Goal: Transaction & Acquisition: Purchase product/service

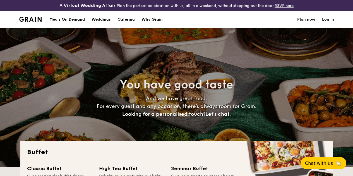
select select
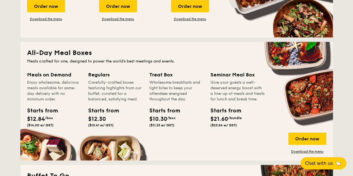
scroll to position [223, 0]
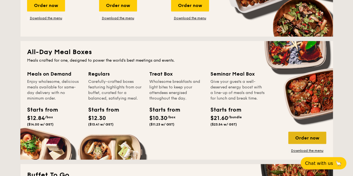
click at [312, 143] on div "Order now" at bounding box center [307, 138] width 38 height 12
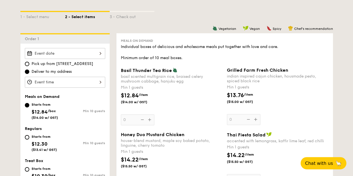
scroll to position [167, 0]
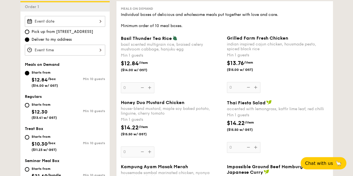
click at [95, 26] on div at bounding box center [65, 21] width 80 height 11
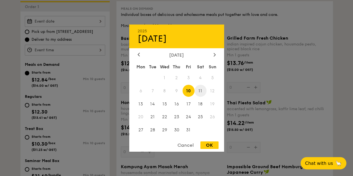
click at [200, 90] on span "11" at bounding box center [200, 91] width 12 height 12
click at [209, 144] on div "OK" at bounding box center [209, 145] width 18 height 8
type input "[DATE]"
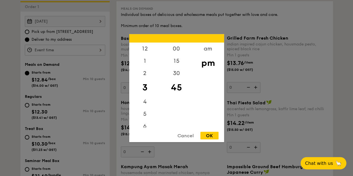
click at [64, 53] on div "12 1 2 3 4 5 6 7 8 9 10 11 00 15 30 45 am pm Cancel OK" at bounding box center [65, 50] width 80 height 11
click at [142, 53] on div "12" at bounding box center [145, 50] width 32 height 16
click at [180, 50] on div "00" at bounding box center [177, 50] width 32 height 16
click at [208, 135] on div "OK" at bounding box center [209, 136] width 18 height 8
type input "12:00PM"
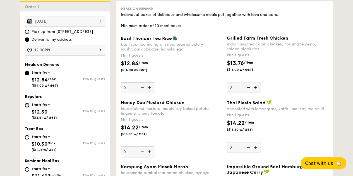
click at [26, 107] on input "Starts from $12.30 ($13.41 w/ GST) Min 10 guests" at bounding box center [27, 105] width 4 height 4
radio input "true"
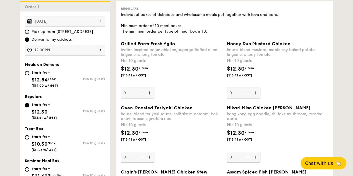
click at [148, 98] on img at bounding box center [150, 93] width 8 height 11
click at [148, 98] on input "0" at bounding box center [137, 93] width 33 height 11
type input "10"
click at [256, 98] on img at bounding box center [256, 93] width 8 height 11
click at [256, 98] on input "0" at bounding box center [243, 93] width 33 height 11
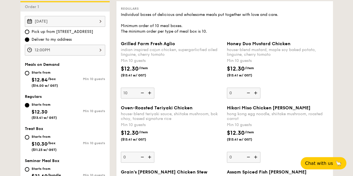
type input "10"
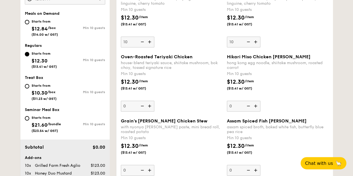
scroll to position [223, 0]
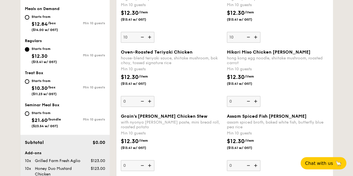
click at [257, 107] on img at bounding box center [256, 101] width 8 height 11
click at [257, 107] on input "0" at bounding box center [243, 101] width 33 height 11
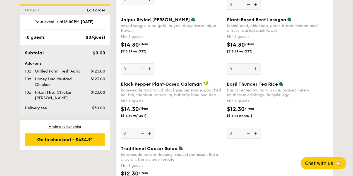
scroll to position [241, 0]
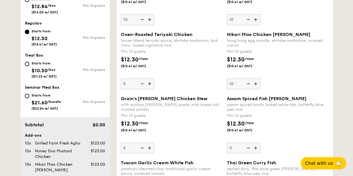
click at [249, 86] on img at bounding box center [248, 83] width 8 height 11
click at [249, 86] on input "10" at bounding box center [243, 83] width 33 height 11
type input "0"
click at [249, 25] on img at bounding box center [248, 19] width 8 height 11
click at [249, 25] on input "10" at bounding box center [243, 19] width 33 height 11
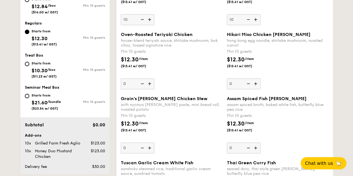
type input "0"
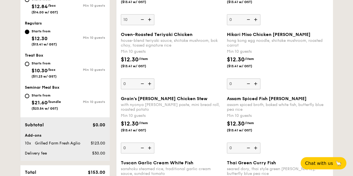
click at [143, 23] on img at bounding box center [142, 19] width 8 height 11
click at [143, 23] on input "10" at bounding box center [137, 19] width 33 height 11
type input "0"
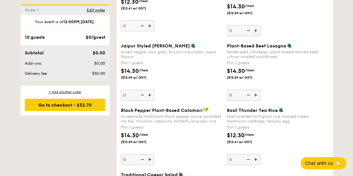
scroll to position [631, 0]
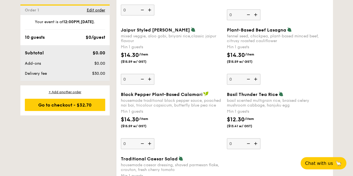
drag, startPoint x: 199, startPoint y: 119, endPoint x: 168, endPoint y: 125, distance: 32.1
click at [167, 125] on div "$14.30 /item ($15.59 w/ GST)" at bounding box center [172, 125] width 106 height 20
click at [154, 138] on input "0" at bounding box center [137, 143] width 33 height 11
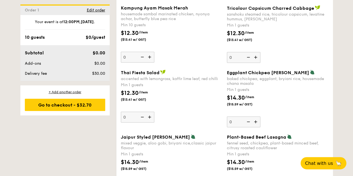
scroll to position [494, 0]
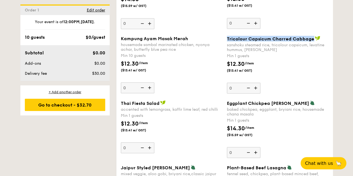
drag, startPoint x: 227, startPoint y: 42, endPoint x: 311, endPoint y: 42, distance: 84.2
click at [311, 41] on span "Tricolour Capsicum Charred Cabbage" at bounding box center [270, 38] width 87 height 5
copy span "Tricolour Capsicum Charred Cabbage"
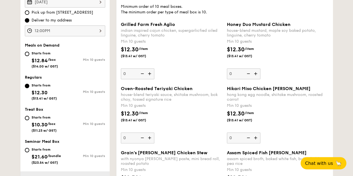
scroll to position [195, 0]
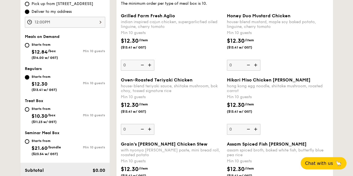
click at [254, 132] on img at bounding box center [256, 129] width 8 height 11
click at [254, 132] on input "0" at bounding box center [243, 129] width 33 height 11
type input "10"
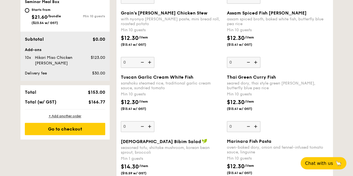
scroll to position [335, 0]
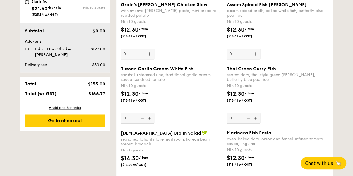
click at [152, 121] on img at bounding box center [150, 118] width 8 height 11
click at [152, 121] on input "0" at bounding box center [137, 118] width 33 height 11
type input "10"
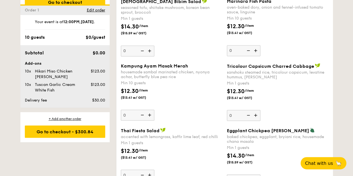
scroll to position [502, 0]
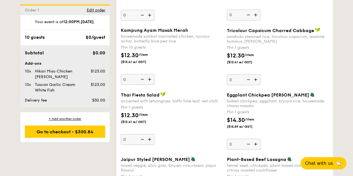
click at [257, 82] on img at bounding box center [256, 79] width 8 height 11
click at [257, 82] on input "0" at bounding box center [243, 79] width 33 height 11
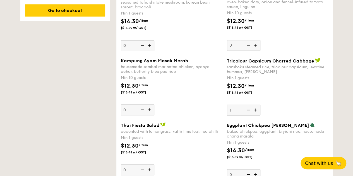
scroll to position [474, 0]
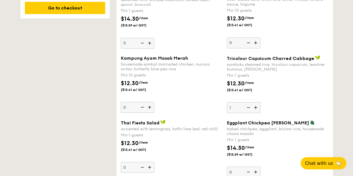
click at [238, 110] on input "1" at bounding box center [243, 107] width 33 height 11
click at [255, 111] on img at bounding box center [256, 107] width 8 height 11
click at [255, 111] on input "1" at bounding box center [243, 107] width 33 height 11
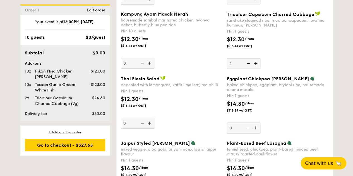
scroll to position [502, 0]
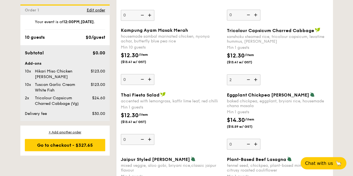
click at [254, 83] on img at bounding box center [256, 79] width 8 height 11
click at [254, 83] on input "2" at bounding box center [243, 79] width 33 height 11
click at [249, 82] on img at bounding box center [248, 79] width 8 height 11
click at [249, 82] on input "3" at bounding box center [243, 79] width 33 height 11
click at [256, 82] on img at bounding box center [256, 79] width 8 height 11
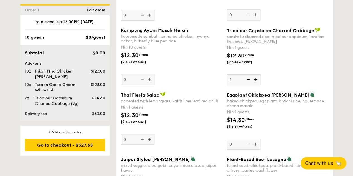
click at [256, 82] on input "2" at bounding box center [243, 79] width 33 height 11
type input "3"
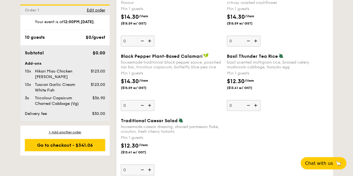
scroll to position [697, 0]
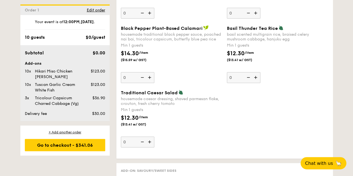
click at [254, 80] on img at bounding box center [256, 77] width 8 height 11
click at [254, 80] on input "0" at bounding box center [243, 77] width 33 height 11
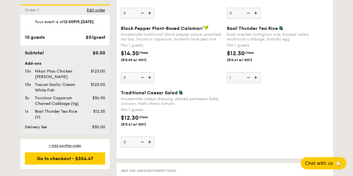
click at [254, 80] on img at bounding box center [256, 77] width 8 height 11
click at [254, 80] on input "1" at bounding box center [243, 77] width 33 height 11
click at [254, 80] on img at bounding box center [256, 77] width 8 height 11
click at [254, 80] on input "2" at bounding box center [243, 77] width 33 height 11
click at [254, 80] on img at bounding box center [256, 77] width 8 height 11
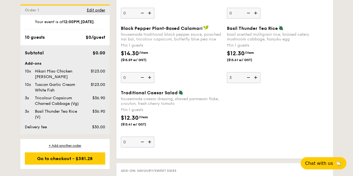
click at [254, 80] on input "3" at bounding box center [243, 77] width 33 height 11
click at [256, 79] on img at bounding box center [256, 77] width 8 height 11
click at [256, 79] on input "4" at bounding box center [243, 77] width 33 height 11
click at [255, 81] on img at bounding box center [256, 77] width 8 height 11
click at [255, 81] on input "5" at bounding box center [243, 77] width 33 height 11
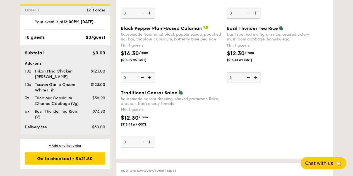
click at [254, 79] on img at bounding box center [256, 77] width 8 height 11
click at [254, 79] on input "6" at bounding box center [243, 77] width 33 height 11
click at [250, 81] on img at bounding box center [248, 77] width 8 height 11
click at [250, 81] on input "7" at bounding box center [243, 77] width 33 height 11
type input "6"
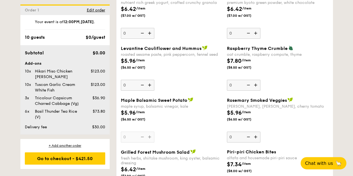
scroll to position [921, 0]
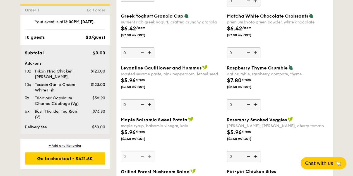
click at [91, 11] on span "Edit order" at bounding box center [96, 10] width 18 height 5
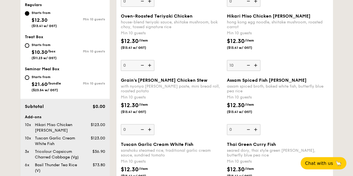
scroll to position [165, 0]
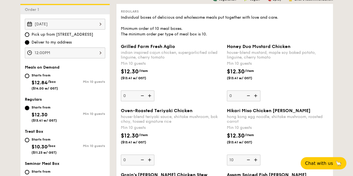
click at [85, 56] on div "12:00PM" at bounding box center [65, 52] width 80 height 11
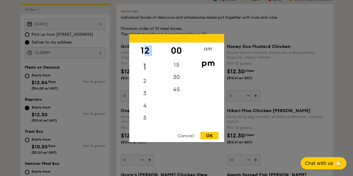
drag, startPoint x: 143, startPoint y: 57, endPoint x: 143, endPoint y: 61, distance: 3.6
click at [143, 61] on div "12 1 2 3 4 5 6 7 8 9 10 11" at bounding box center [145, 84] width 32 height 85
click at [206, 50] on div "am" at bounding box center [208, 50] width 32 height 16
drag, startPoint x: 148, startPoint y: 52, endPoint x: 145, endPoint y: 77, distance: 25.0
click at [145, 77] on div "12 1 2 3 4 5 6 7 8 9 10 11" at bounding box center [145, 84] width 32 height 85
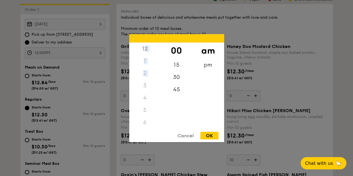
drag, startPoint x: 142, startPoint y: 85, endPoint x: 146, endPoint y: 46, distance: 39.5
click at [146, 47] on div "12 1 2 3 4 5 6 7 8 9 10 11" at bounding box center [145, 84] width 32 height 85
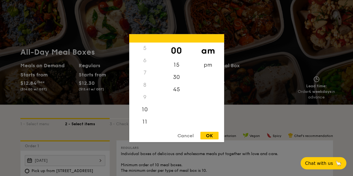
scroll to position [84, 0]
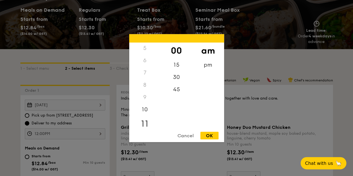
click at [145, 124] on div "11" at bounding box center [145, 123] width 32 height 16
click at [177, 90] on div "45" at bounding box center [177, 91] width 32 height 16
click at [208, 53] on div "am" at bounding box center [208, 50] width 32 height 16
click at [205, 136] on div "OK" at bounding box center [209, 136] width 18 height 8
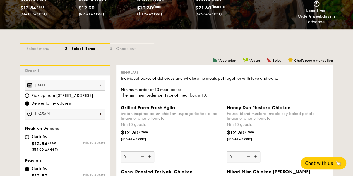
scroll to position [112, 0]
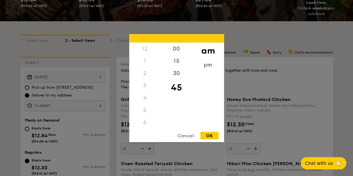
click at [76, 110] on div "11:45AM 12 1 2 3 4 5 6 7 8 9 10 11 00 15 30 45 am pm Cancel OK" at bounding box center [65, 105] width 80 height 11
click at [176, 75] on div "30" at bounding box center [177, 75] width 32 height 16
click at [208, 134] on div "OK" at bounding box center [209, 136] width 18 height 8
type input "11:30AM"
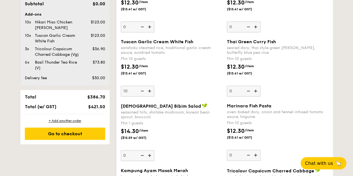
scroll to position [391, 0]
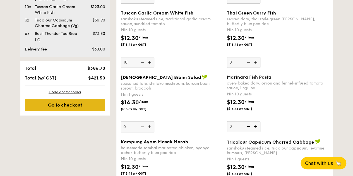
click at [85, 111] on div "Go to checkout" at bounding box center [65, 105] width 80 height 12
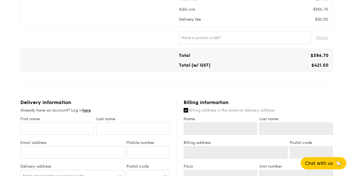
scroll to position [195, 0]
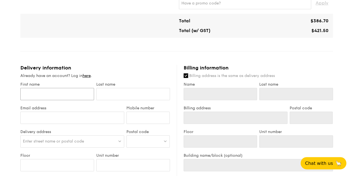
click at [68, 100] on input "First name" at bounding box center [57, 94] width 74 height 12
click at [194, 99] on input "Name" at bounding box center [221, 94] width 74 height 12
click at [32, 96] on input "First name" at bounding box center [57, 94] width 74 height 12
type input "J"
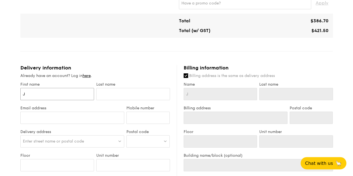
type input "Ju"
type input "Jud"
type input "[DEMOGRAPHIC_DATA]"
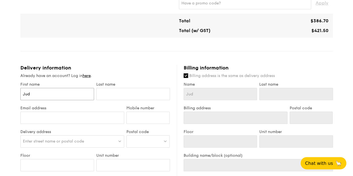
type input "[DEMOGRAPHIC_DATA]"
type input "[PERSON_NAME]"
type input "C"
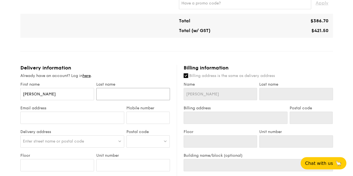
type input "C"
type input "Ch"
type input "Cha"
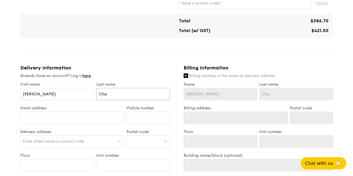
type input "[PERSON_NAME]"
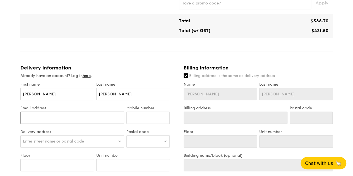
click at [65, 120] on input "Email address" at bounding box center [72, 118] width 104 height 12
type input "[EMAIL_ADDRESS][DOMAIN_NAME]"
click at [137, 122] on input "Mobile number" at bounding box center [147, 118] width 43 height 12
type input "91002347"
click at [114, 146] on div "Enter street name or postal code" at bounding box center [72, 141] width 104 height 12
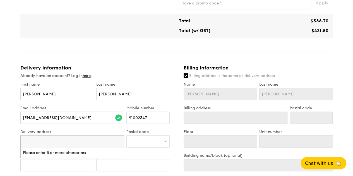
click at [107, 155] on li "Please enter 3 or more characters" at bounding box center [72, 153] width 103 height 10
click at [59, 139] on div "Delivery address Enter street name or postal code Please enter 3 or more charac…" at bounding box center [72, 141] width 106 height 24
click at [58, 144] on span "Enter street name or postal code" at bounding box center [53, 141] width 61 height 5
click at [79, 124] on input "[EMAIL_ADDRESS][DOMAIN_NAME]" at bounding box center [72, 118] width 104 height 12
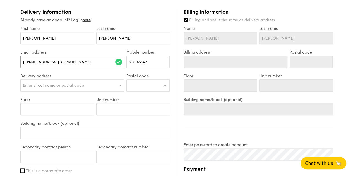
scroll to position [279, 0]
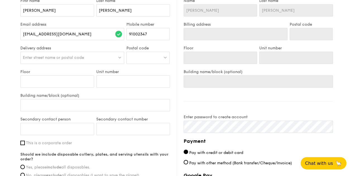
click at [165, 59] on img at bounding box center [165, 57] width 4 height 4
click at [152, 60] on input "search" at bounding box center [148, 58] width 43 height 12
paste input "828629"
type input "828629"
click at [152, 72] on div "[STREET_ADDRESS]" at bounding box center [143, 69] width 29 height 6
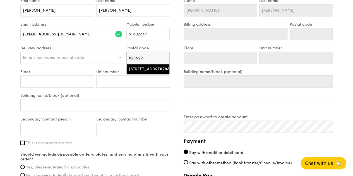
type input "One Punggol, [STREET_ADDRESS]"
type input "828629"
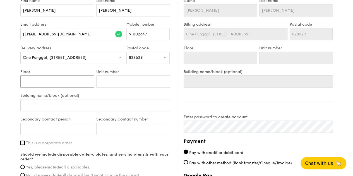
click at [77, 88] on input "Floor" at bounding box center [57, 81] width 74 height 12
type input "L"
type input "Le"
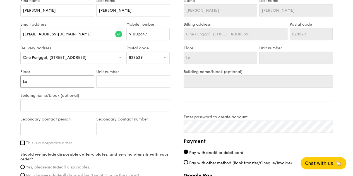
type input "Leb"
type input "Lebe"
type input "[PERSON_NAME]"
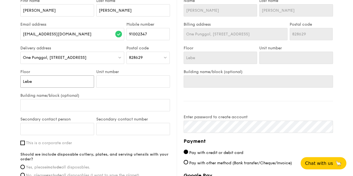
type input "[PERSON_NAME]"
type input "Lebe"
type input "Leb"
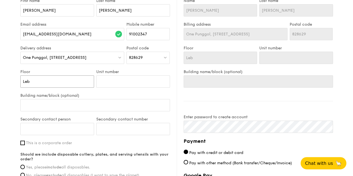
type input "Le"
type input "Lev"
type input "Leve"
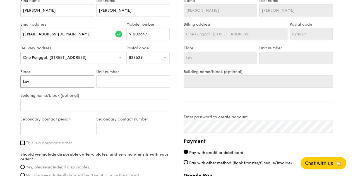
type input "Leve"
type input "Level"
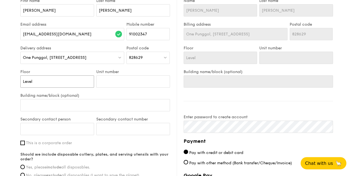
type input "Level 3"
click at [123, 83] on input "Unit number" at bounding box center [133, 81] width 74 height 12
type input "A"
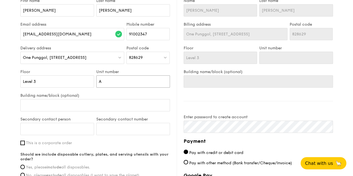
type input "A"
type input "Ac"
type input "Act"
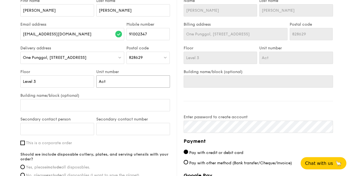
type input "Acti"
type input "Activ"
type input "Activi"
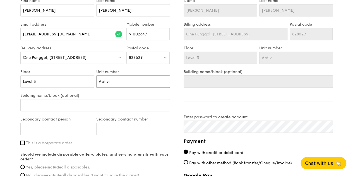
type input "Activi"
type input "Activit"
type input "Activity"
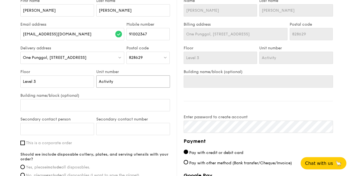
type input "Activity"
type input "Activity R"
type input "Activity Ro"
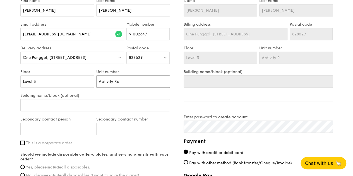
type input "Activity Ro"
type input "Activity Roo"
type input "Activity Room"
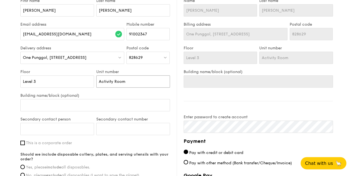
type input "Activity Room"
type input "Activity Room 1"
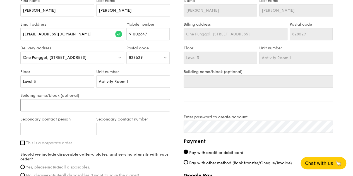
click at [83, 110] on input "Building name/block (optional)" at bounding box center [95, 105] width 150 height 12
type input "O"
type input "On"
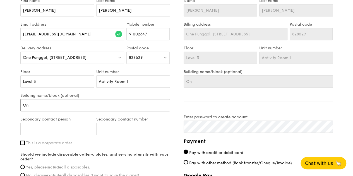
type input "One"
type input "One B"
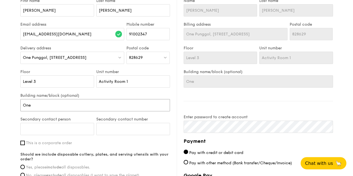
type input "One B"
type input "One Bu"
type input "One B"
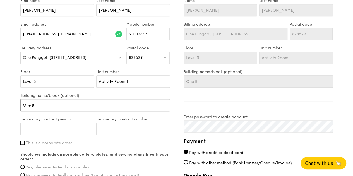
type input "One"
type input "One P"
type input "One Pu"
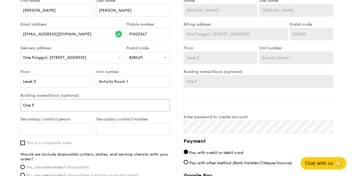
type input "One Pu"
type input "One Pun"
type input "One [PERSON_NAME]"
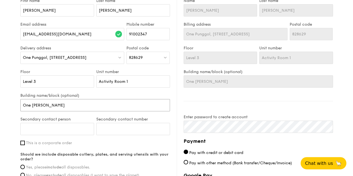
type input "One Pungg"
type input "One Punggo"
type input "One Punggol"
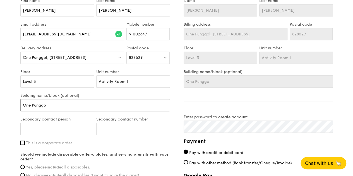
type input "One Punggol"
click at [131, 83] on input "Activity Room 1" at bounding box center [133, 81] width 74 height 12
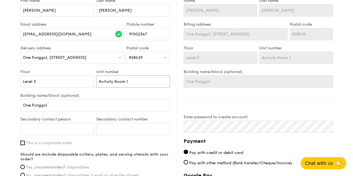
type input "Activity Room 1"
type input "Activity Room 1 ("
type input "Activity Room 1 (N"
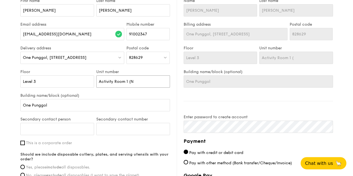
type input "Activity Room 1 (N"
type input "Activity Room 1 (Ne"
type input "Activity Room 1 (Nea"
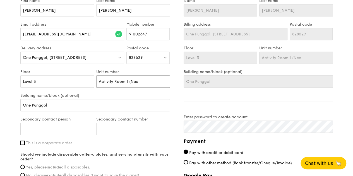
type input "Activity Room 1 (Near"
type input "Activity Room 1 (Near t"
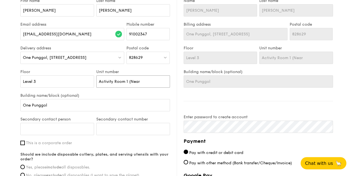
type input "Activity Room 1 (Near t"
type input "Activity Room 1 (Near to"
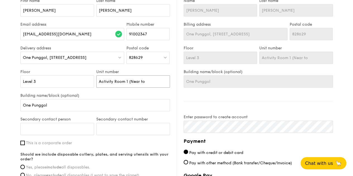
type input "Activity Room 1 (Near to L"
type input "Activity Room 1 (Near to Li"
type input "Activity Room 1 (Near to Lif"
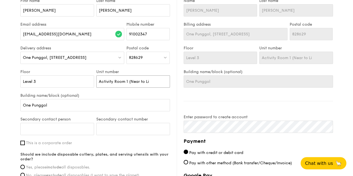
type input "Activity Room 1 (Near to Lif"
type input "Activity Room 1 (Near to Lift"
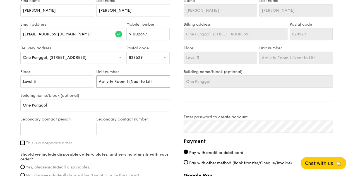
type input "Activity Room 1 (Near to Lift L"
type input "Activity Room 1 (Near to Lift Lo"
type input "Activity Room 1 (Near to Lift Lob"
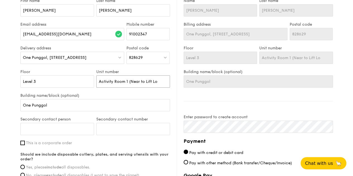
type input "Activity Room 1 (Near to Lift Lob"
type input "Activity Room 1 (Near to Lift [PERSON_NAME]"
type input "Activity Room 1 (Near to Lift Lobba"
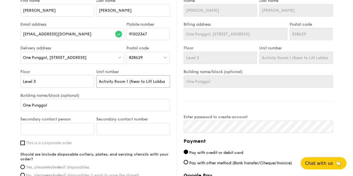
type input "Activity Room 1 (Near to Lift [PERSON_NAME]"
type input "Activity Room 1 (Near to Lift Lobby"
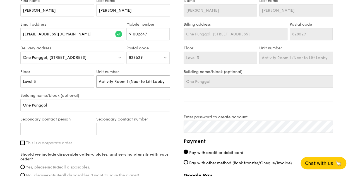
type input "Activity Room 1 (Near to Lift Lobby"
type input "Activity Room 1 (Near to Lift Lobby A"
type input "Activity Room 1 (Near to Lift Lobby A)"
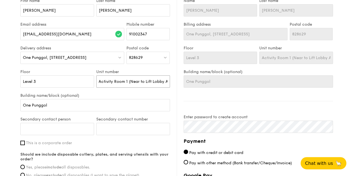
scroll to position [0, 2]
type input "Activity Room 1 (Near to Lift Lobby A)"
click at [133, 106] on input "One Punggol" at bounding box center [95, 105] width 150 height 12
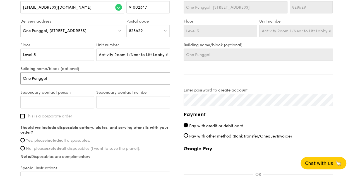
scroll to position [335, 0]
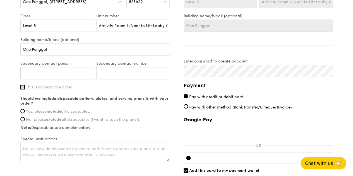
click at [23, 89] on input "This is a corporate order" at bounding box center [22, 87] width 4 height 4
checkbox input "true"
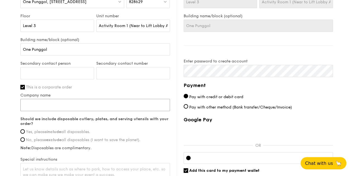
click at [24, 109] on input "Company name" at bounding box center [95, 105] width 150 height 12
type input "SPD"
click at [126, 90] on label "This is a corporate order" at bounding box center [95, 87] width 150 height 5
click at [25, 89] on input "This is a corporate order" at bounding box center [22, 87] width 4 height 4
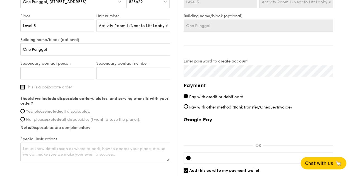
click at [21, 89] on input "This is a corporate order" at bounding box center [22, 87] width 4 height 4
checkbox input "true"
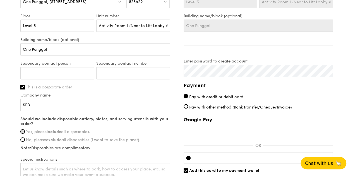
click at [23, 134] on input "Yes, please include all disposables." at bounding box center [22, 131] width 4 height 4
radio input "true"
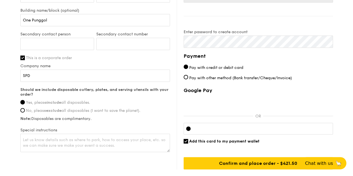
scroll to position [391, 0]
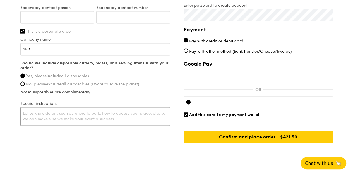
click at [50, 119] on textarea at bounding box center [95, 116] width 150 height 18
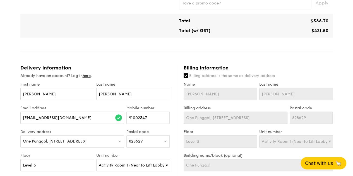
scroll to position [195, 0]
click at [228, 100] on input "[PERSON_NAME]" at bounding box center [221, 94] width 74 height 12
click at [187, 78] on input "Billing address is the same as delivery address" at bounding box center [186, 75] width 4 height 4
checkbox input "false"
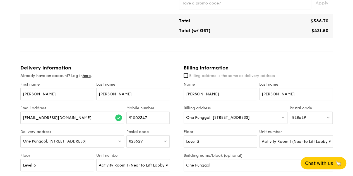
click at [245, 120] on div "One Punggol, [STREET_ADDRESS]" at bounding box center [236, 118] width 104 height 12
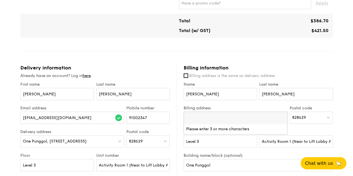
paste input "[STREET_ADDRESS]"
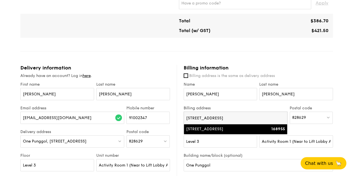
type input "[STREET_ADDRESS]"
click at [278, 131] on strong "168955" at bounding box center [278, 129] width 14 height 5
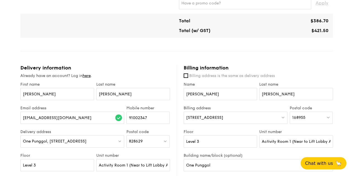
scroll to position [223, 0]
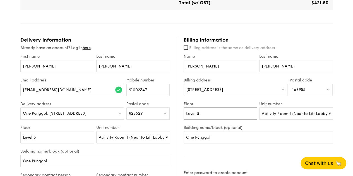
drag, startPoint x: 143, startPoint y: 107, endPoint x: 140, endPoint y: 107, distance: 3.3
click at [141, 107] on div "Delivery information Already have an account? Log in here . First name [PERSON_…" at bounding box center [176, 173] width 312 height 273
drag, startPoint x: 262, startPoint y: 118, endPoint x: 366, endPoint y: 122, distance: 103.3
click at [353, 122] on html "A Virtual Wedding Affair Plan the perfect celebration with us, all in a weekend…" at bounding box center [176, 66] width 353 height 578
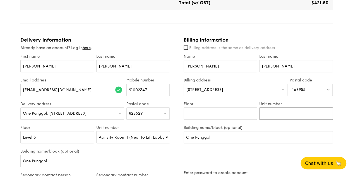
scroll to position [0, 0]
drag, startPoint x: 237, startPoint y: 133, endPoint x: 236, endPoint y: 136, distance: 3.1
click at [236, 130] on label "Building name/block (optional)" at bounding box center [258, 127] width 149 height 5
drag, startPoint x: 225, startPoint y: 141, endPoint x: 147, endPoint y: 141, distance: 77.8
click at [144, 136] on div "Delivery information Already have an account? Log in here . First name [PERSON_…" at bounding box center [176, 173] width 312 height 273
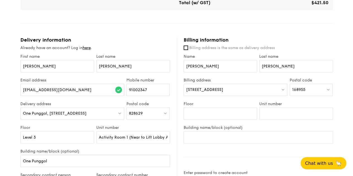
click at [219, 157] on div "Billing information Billing address is the same as delivery address Name [PERSO…" at bounding box center [255, 173] width 156 height 273
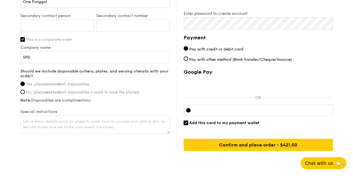
scroll to position [405, 0]
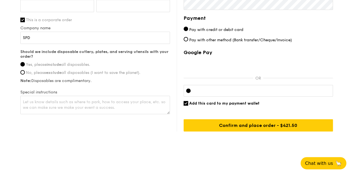
click at [185, 103] on input "Add this card to my payment wallet" at bounding box center [186, 103] width 4 height 4
checkbox input "false"
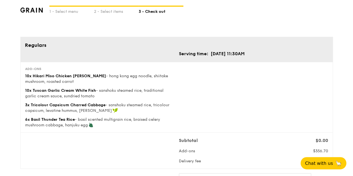
scroll to position [0, 0]
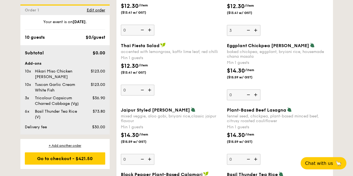
scroll to position [523, 0]
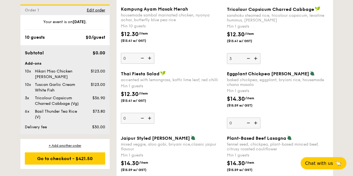
click at [149, 119] on img at bounding box center [150, 118] width 8 height 11
click at [149, 119] on input "0" at bounding box center [137, 118] width 33 height 11
type input "1"
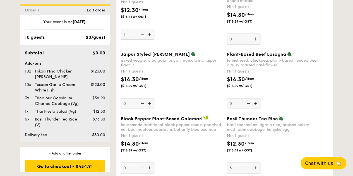
scroll to position [635, 0]
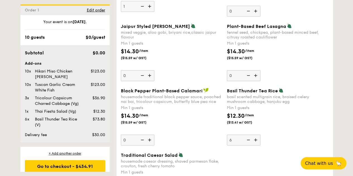
click at [248, 141] on img at bounding box center [248, 140] width 8 height 11
click at [248, 141] on input "6" at bounding box center [243, 140] width 33 height 11
click at [248, 142] on img at bounding box center [248, 140] width 8 height 11
click at [248, 142] on input "5" at bounding box center [243, 140] width 33 height 11
type input "4"
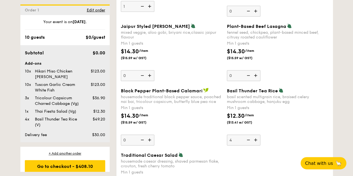
scroll to position [607, 0]
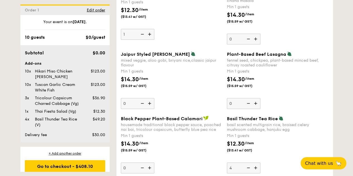
click at [150, 37] on img at bounding box center [150, 34] width 8 height 11
click at [150, 37] on input "1" at bounding box center [137, 34] width 33 height 11
click at [150, 38] on img at bounding box center [150, 34] width 8 height 11
click at [150, 38] on input "2" at bounding box center [137, 34] width 33 height 11
type input "3"
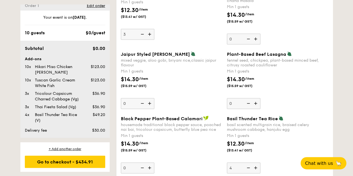
scroll to position [6, 0]
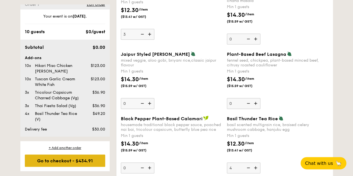
click at [81, 162] on div "Go to checkout - $434.91" at bounding box center [65, 161] width 80 height 12
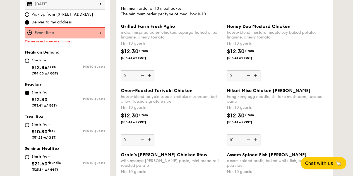
scroll to position [165, 0]
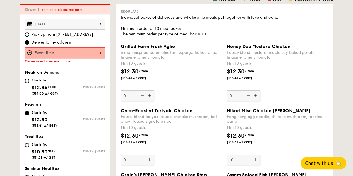
click at [73, 58] on div at bounding box center [65, 52] width 80 height 11
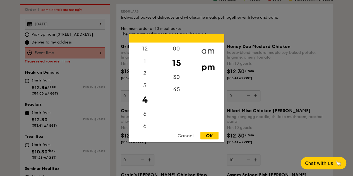
click at [204, 50] on div "am" at bounding box center [208, 50] width 32 height 16
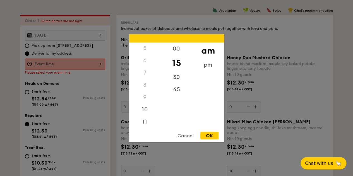
scroll to position [192, 0]
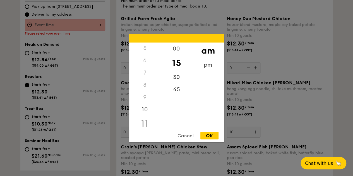
click at [145, 124] on div "11" at bounding box center [145, 123] width 32 height 16
click at [177, 77] on div "30" at bounding box center [177, 79] width 32 height 16
click at [209, 134] on div "OK" at bounding box center [209, 136] width 18 height 8
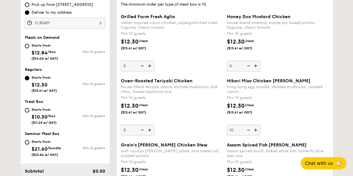
scroll to position [165, 0]
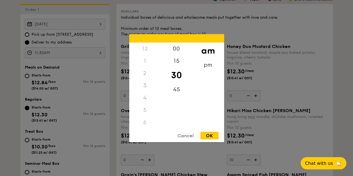
click at [92, 54] on div "11:30AM 12 1 2 3 4 5 6 7 8 9 10 11 00 15 30 45 am pm Cancel OK" at bounding box center [65, 52] width 80 height 11
click at [208, 64] on div "pm" at bounding box center [208, 67] width 32 height 16
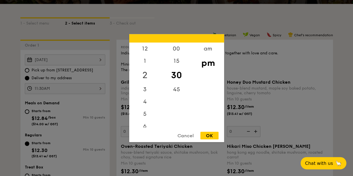
scroll to position [109, 0]
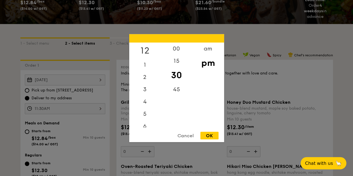
click at [148, 49] on div "12" at bounding box center [145, 50] width 32 height 16
click at [174, 49] on div "00" at bounding box center [177, 50] width 32 height 16
click at [207, 135] on div "OK" at bounding box center [209, 136] width 18 height 8
type input "12:00PM"
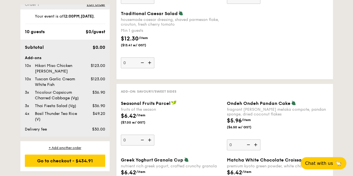
scroll to position [806, 0]
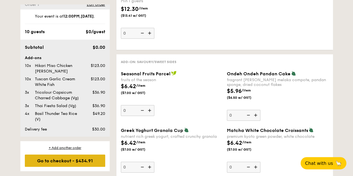
click at [77, 159] on div "Go to checkout - $434.91" at bounding box center [65, 161] width 80 height 12
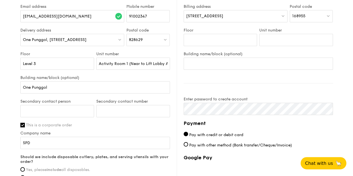
scroll to position [307, 0]
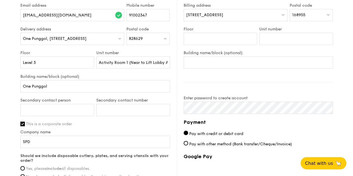
click at [210, 55] on label "Building name/block (optional)" at bounding box center [258, 52] width 149 height 5
click at [210, 58] on input "Building name/block (optional)" at bounding box center [258, 62] width 149 height 12
click at [216, 68] on input "Building name/block (optional)" at bounding box center [258, 62] width 149 height 12
type input "Event: Volunteer workshop cohesion"
click at [288, 78] on div "Billing information Billing address is the same as delivery address Name [PERSO…" at bounding box center [255, 98] width 156 height 273
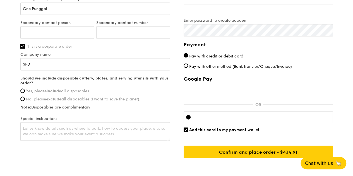
scroll to position [414, 0]
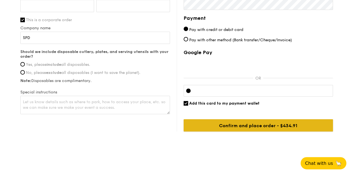
click at [254, 126] on input "Confirm and place order - $434.91" at bounding box center [258, 125] width 149 height 12
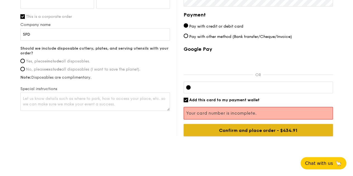
click at [270, 136] on input "Confirm and place order - $434.91" at bounding box center [258, 130] width 149 height 12
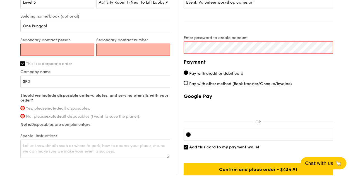
scroll to position [331, 0]
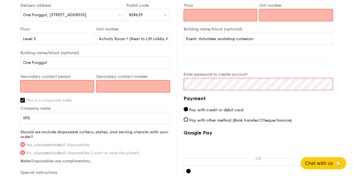
click at [55, 90] on input "Secondary contact person" at bounding box center [57, 86] width 74 height 12
click at [141, 107] on div "First name [PERSON_NAME] Last name [PERSON_NAME] address [EMAIL_ADDRESS][DOMAIN…" at bounding box center [95, 76] width 150 height 240
click at [65, 90] on input "Secondary contact person" at bounding box center [57, 86] width 74 height 12
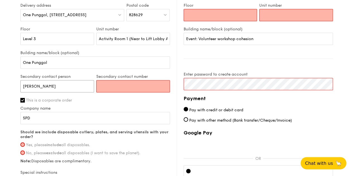
type input "[PERSON_NAME]"
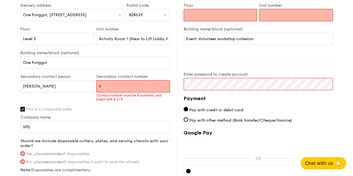
drag, startPoint x: 141, startPoint y: 88, endPoint x: 57, endPoint y: 89, distance: 83.4
click at [58, 89] on div "Secondary contact person [PERSON_NAME] Secondary contact number 8 Contact numbe…" at bounding box center [95, 90] width 152 height 33
type input "68592119"
click at [140, 132] on input "SPD" at bounding box center [95, 127] width 150 height 12
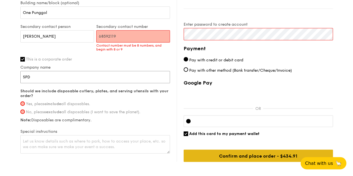
scroll to position [414, 0]
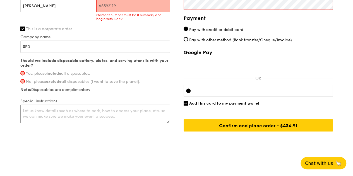
drag, startPoint x: 96, startPoint y: 110, endPoint x: 98, endPoint y: 115, distance: 5.5
click at [96, 110] on textarea at bounding box center [95, 114] width 150 height 18
click at [139, 114] on textarea at bounding box center [95, 114] width 150 height 18
click at [22, 73] on input "Yes, please include all disposables." at bounding box center [22, 73] width 4 height 4
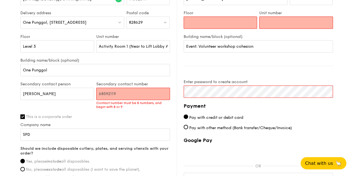
scroll to position [303, 0]
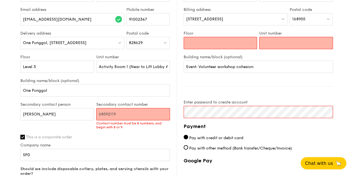
click at [229, 48] on input "Floor" at bounding box center [221, 43] width 74 height 12
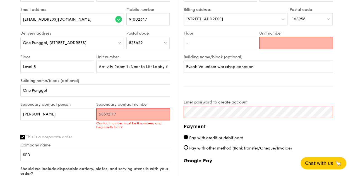
click at [279, 45] on input "Unit number" at bounding box center [296, 43] width 74 height 12
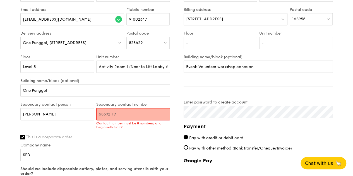
drag, startPoint x: 273, startPoint y: 136, endPoint x: 288, endPoint y: 124, distance: 19.2
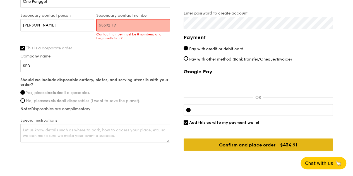
scroll to position [414, 0]
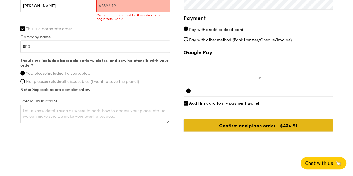
click at [244, 125] on input "Confirm and place order - $434.91" at bounding box center [258, 125] width 149 height 12
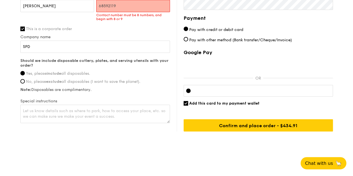
click at [122, 7] on input "68592119" at bounding box center [133, 6] width 74 height 12
drag, startPoint x: 122, startPoint y: 7, endPoint x: 29, endPoint y: 8, distance: 93.2
click at [26, 7] on div "Secondary contact person [PERSON_NAME] Secondary contact number 68592119 Contac…" at bounding box center [95, 10] width 152 height 33
click at [96, 38] on label "Company name" at bounding box center [95, 37] width 150 height 5
click at [96, 40] on input "SPD" at bounding box center [95, 46] width 150 height 12
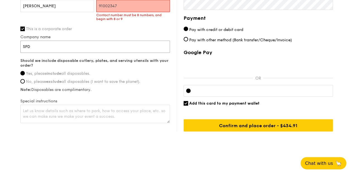
click at [100, 49] on input "SPD" at bounding box center [95, 46] width 150 height 12
drag, startPoint x: 116, startPoint y: 45, endPoint x: 117, endPoint y: 48, distance: 2.8
click at [116, 47] on input "SPD" at bounding box center [95, 46] width 150 height 12
click at [141, 28] on label "This is a corporate order" at bounding box center [95, 28] width 150 height 5
click at [25, 28] on input "This is a corporate order" at bounding box center [22, 28] width 4 height 4
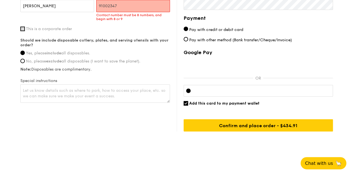
click at [22, 30] on input "This is a corporate order" at bounding box center [22, 28] width 4 height 4
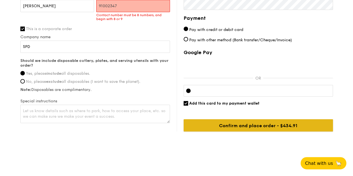
click at [280, 126] on input "Confirm and place order - $434.91" at bounding box center [258, 125] width 149 height 12
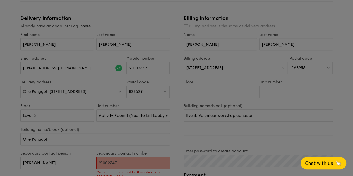
scroll to position [219, 0]
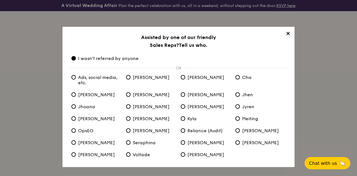
click at [288, 32] on span "✕" at bounding box center [288, 35] width 8 height 8
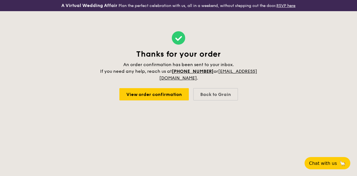
drag, startPoint x: 291, startPoint y: 38, endPoint x: 266, endPoint y: 90, distance: 57.8
click at [291, 38] on div "Thanks for your order An order confirmation has been sent to your inbox. If you…" at bounding box center [178, 65] width 357 height 109
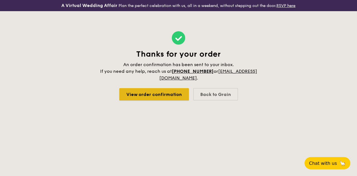
click at [143, 95] on link "View order confirmation" at bounding box center [153, 94] width 69 height 12
